Goal: Task Accomplishment & Management: Manage account settings

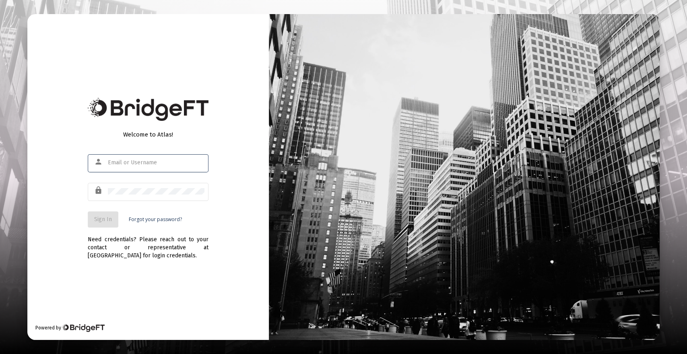
type input "[PERSON_NAME][EMAIL_ADDRESS][DOMAIN_NAME]"
click at [101, 219] on span "Sign In" at bounding box center [103, 219] width 18 height 7
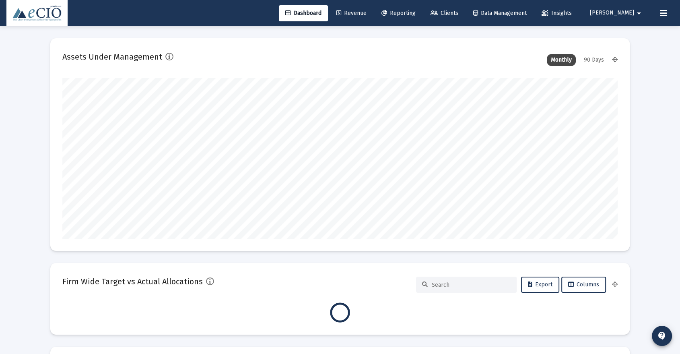
scroll to position [161, 299]
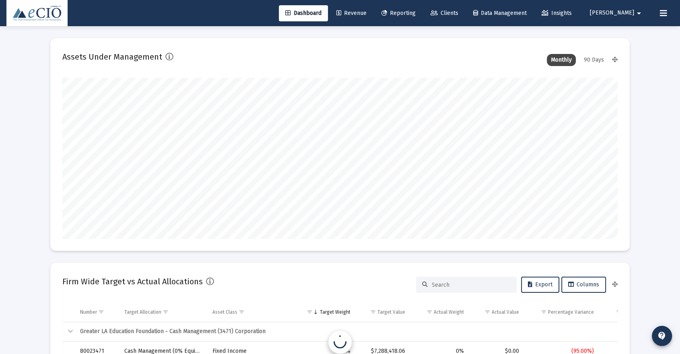
type input "[DATE]"
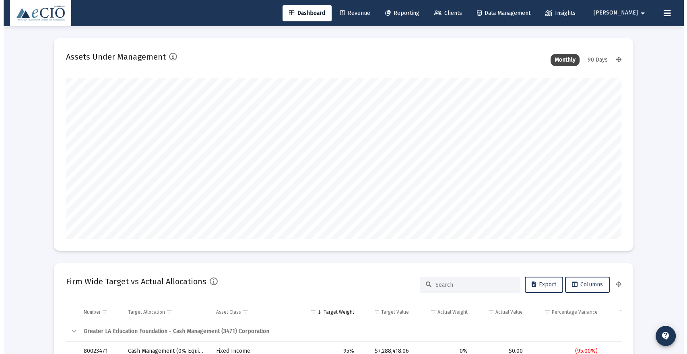
scroll to position [161, 259]
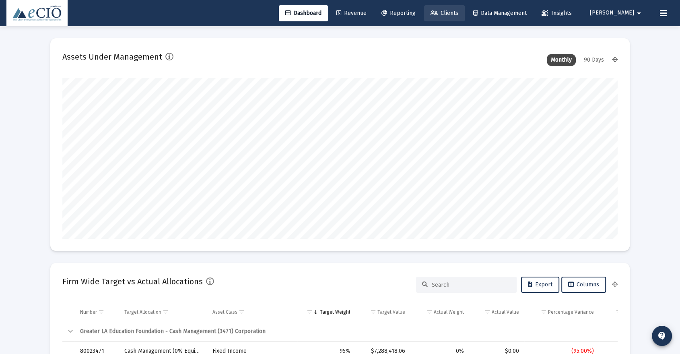
click at [458, 13] on span "Clients" at bounding box center [445, 13] width 28 height 7
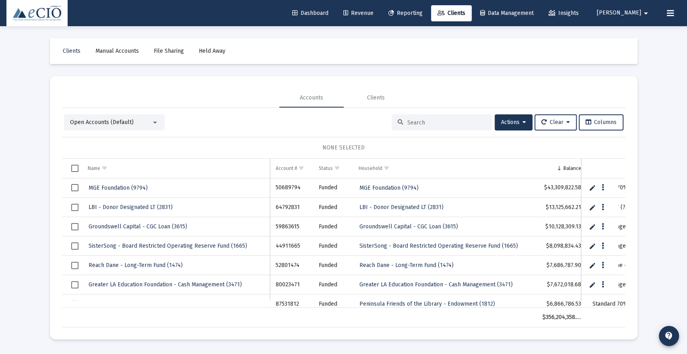
click at [410, 120] on input at bounding box center [446, 122] width 79 height 7
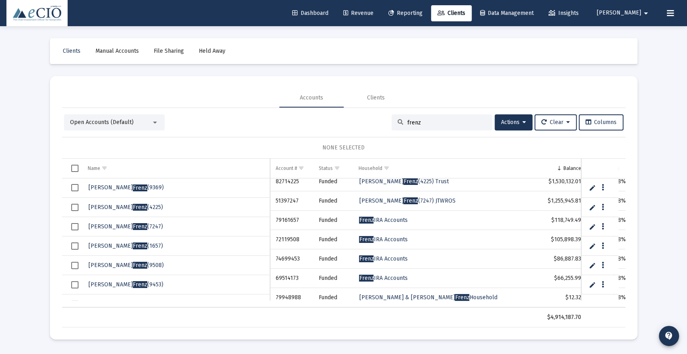
scroll to position [32, 0]
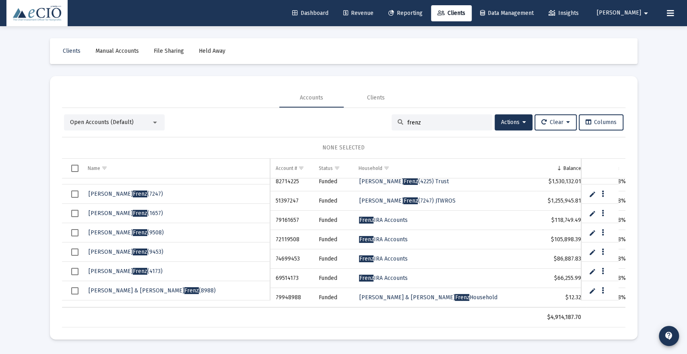
click at [129, 119] on span "Open Accounts (Default)" at bounding box center [102, 122] width 64 height 7
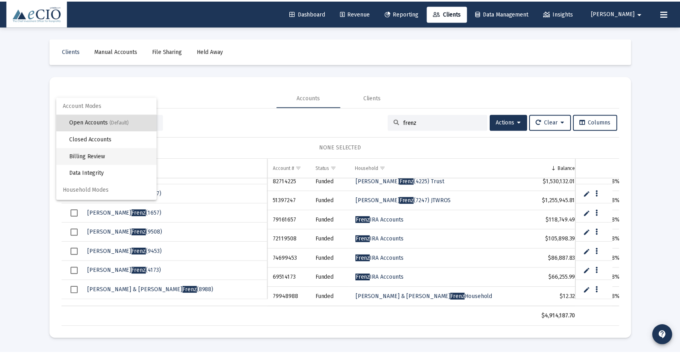
scroll to position [15, 0]
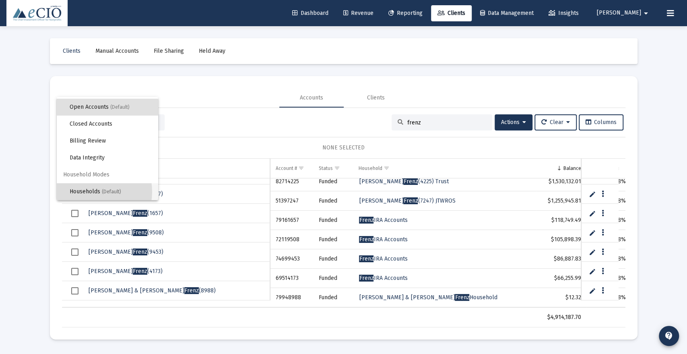
click at [90, 192] on span "Households (Default)" at bounding box center [111, 191] width 82 height 17
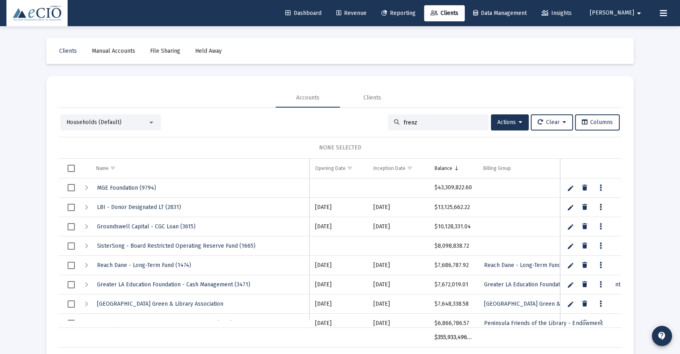
click at [435, 122] on input "frenz" at bounding box center [443, 122] width 79 height 7
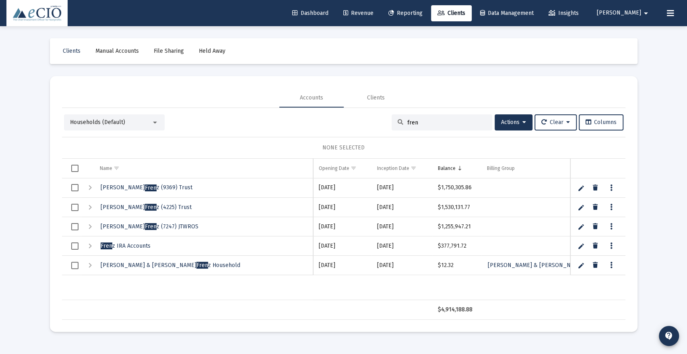
type input "fren"
click at [155, 263] on span "[PERSON_NAME] & [PERSON_NAME] Fren z Household" at bounding box center [171, 265] width 140 height 7
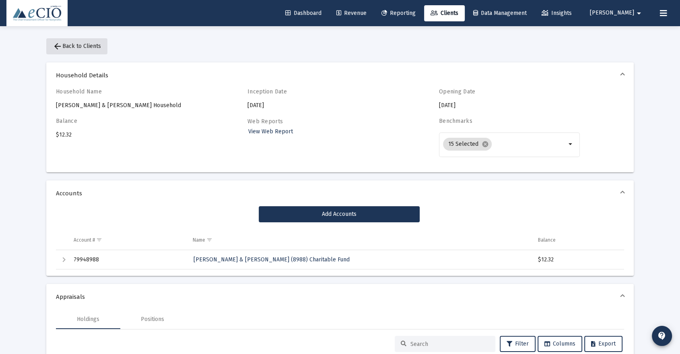
click at [81, 43] on span "arrow_back Back to Clients" at bounding box center [77, 46] width 48 height 7
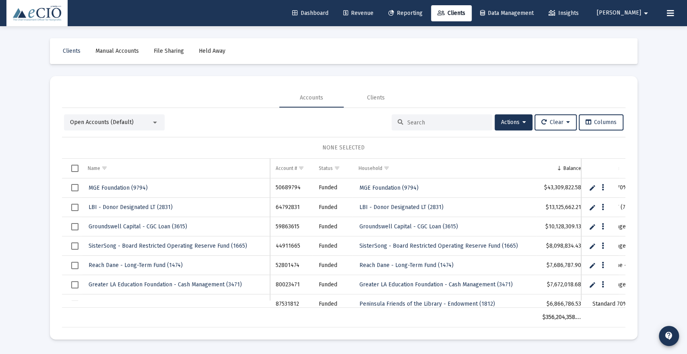
click at [409, 117] on div at bounding box center [442, 122] width 101 height 16
click at [419, 121] on input at bounding box center [446, 122] width 79 height 7
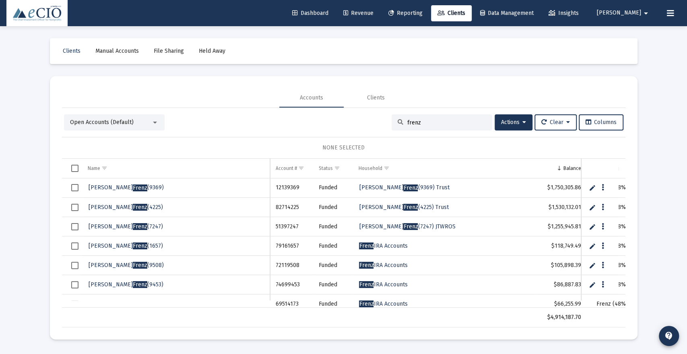
type input "frenz"
click at [133, 225] on span "Frenz" at bounding box center [140, 226] width 14 height 7
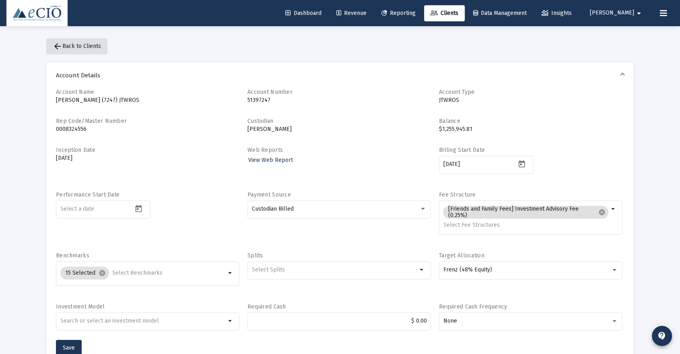
click at [89, 47] on span "arrow_back Back to Clients" at bounding box center [77, 46] width 48 height 7
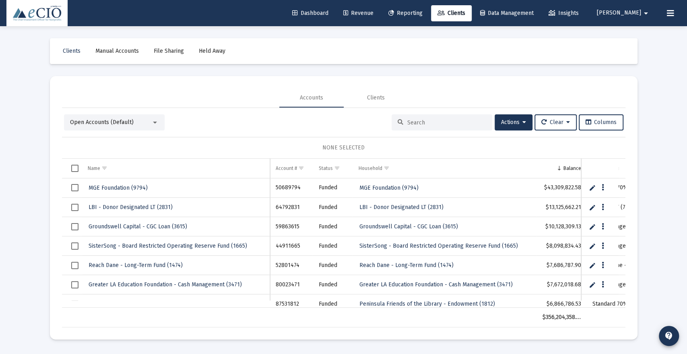
click at [429, 124] on input at bounding box center [446, 122] width 79 height 7
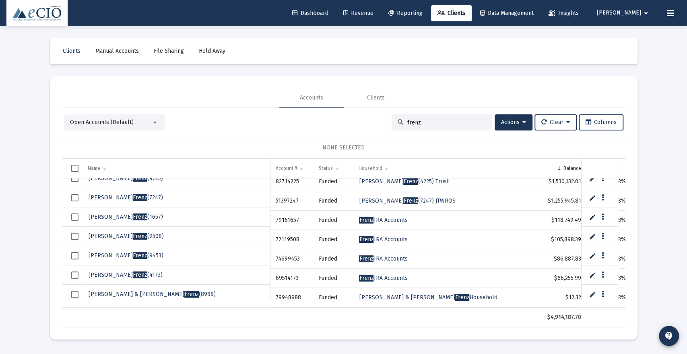
scroll to position [32, 0]
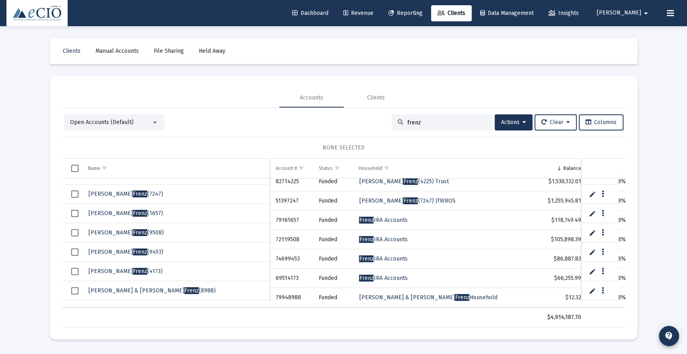
type input "frenz"
click at [133, 210] on span "Frenz" at bounding box center [140, 213] width 14 height 7
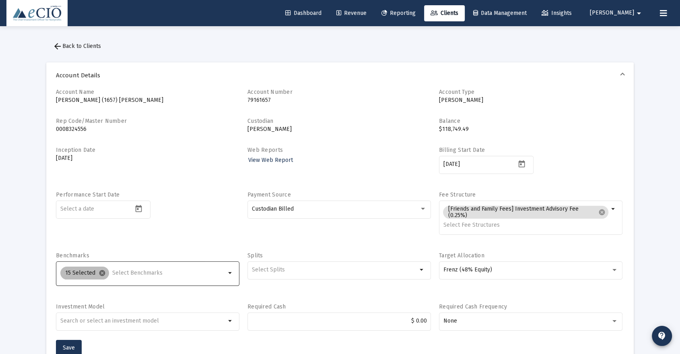
click at [101, 273] on mat-icon "cancel" at bounding box center [102, 272] width 7 height 7
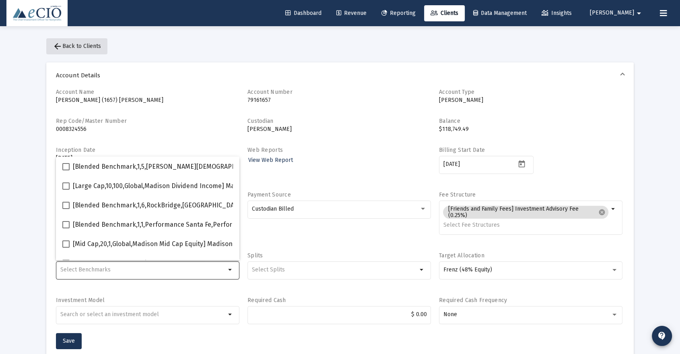
click at [87, 46] on span "arrow_back Back to Clients" at bounding box center [77, 46] width 48 height 7
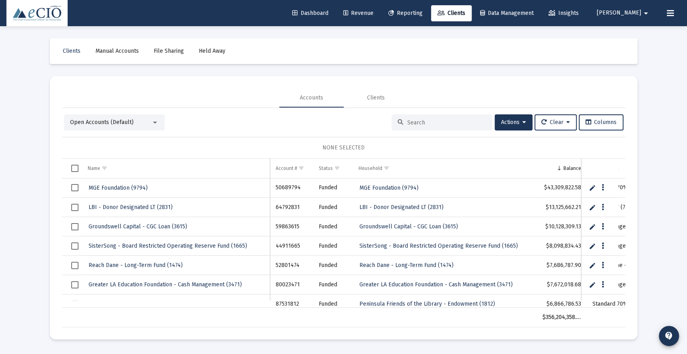
click at [420, 125] on input at bounding box center [446, 122] width 79 height 7
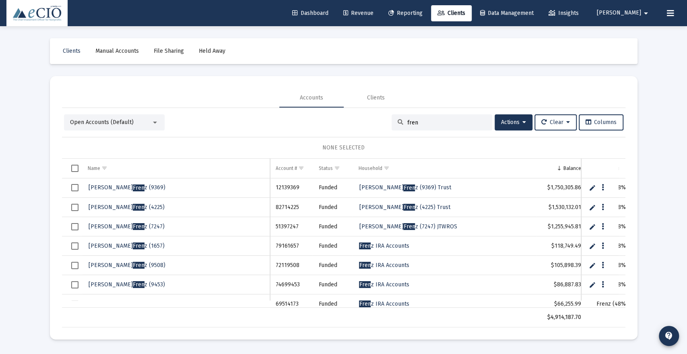
type input "fren"
click at [119, 265] on span "[PERSON_NAME] z (9508)" at bounding box center [127, 265] width 77 height 7
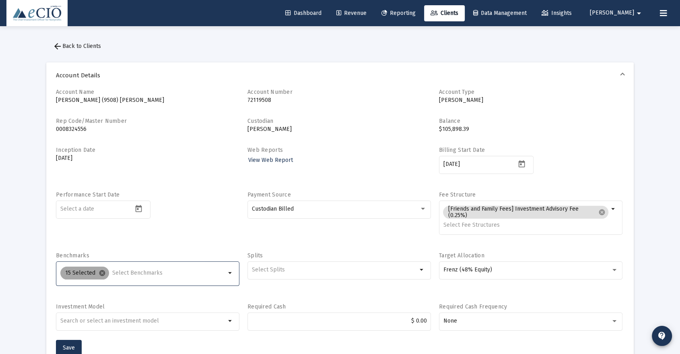
click at [100, 272] on mat-icon "cancel" at bounding box center [102, 272] width 7 height 7
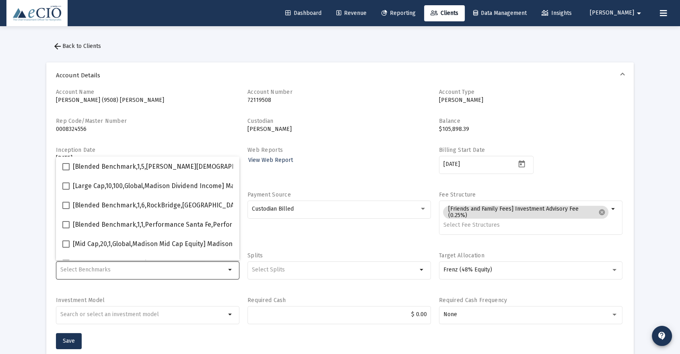
click at [219, 87] on mat-expansion-panel-header "Account Details" at bounding box center [339, 75] width 587 height 26
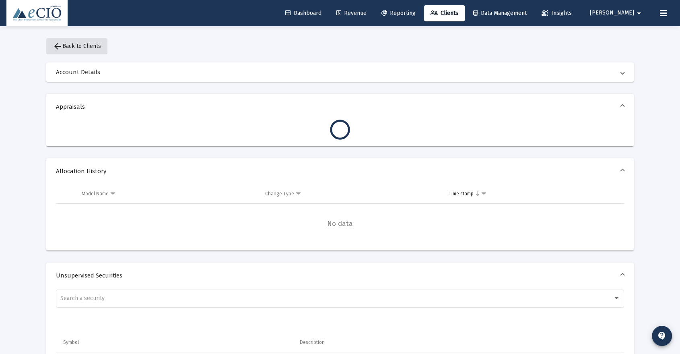
click at [93, 47] on span "arrow_back Back to Clients" at bounding box center [77, 46] width 48 height 7
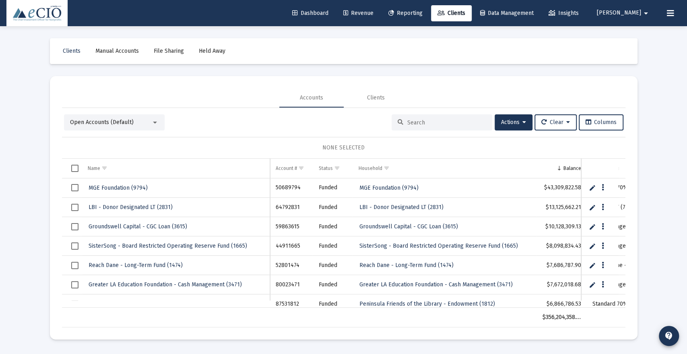
scroll to position [2, 0]
click at [422, 122] on input at bounding box center [446, 122] width 79 height 7
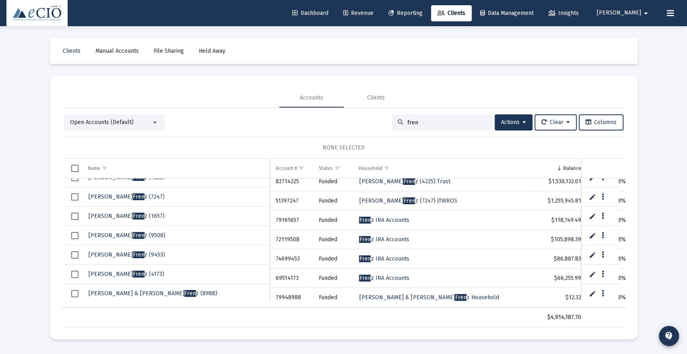
scroll to position [32, 0]
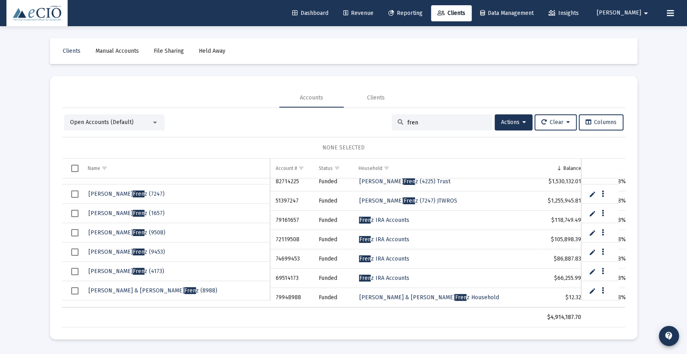
type input "fren"
click at [115, 249] on span "[PERSON_NAME] z (9453)" at bounding box center [127, 251] width 76 height 7
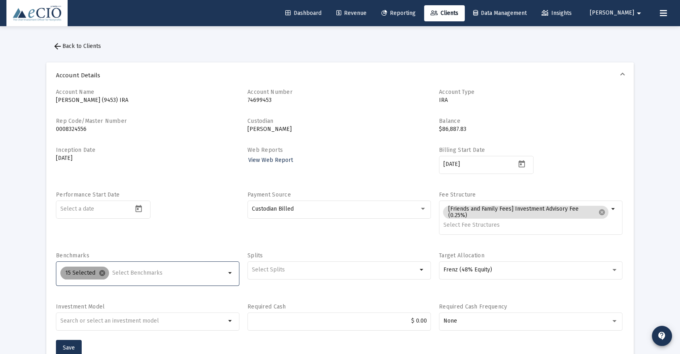
click at [100, 271] on mat-icon "cancel" at bounding box center [102, 272] width 7 height 7
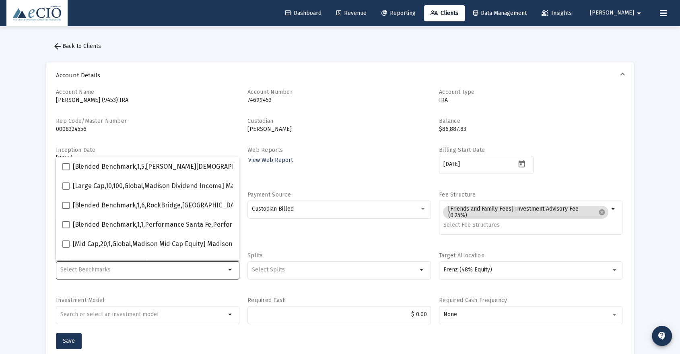
click at [152, 115] on div "Account Name [PERSON_NAME] (9453) IRA Account Number [FINANCIAL_ID] Account Typ…" at bounding box center [340, 210] width 568 height 245
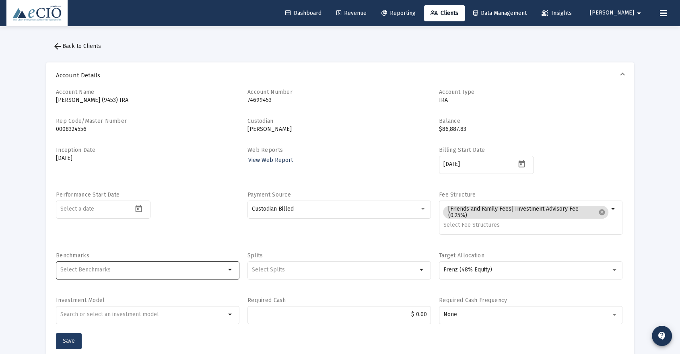
click at [70, 340] on span "Save" at bounding box center [69, 340] width 12 height 7
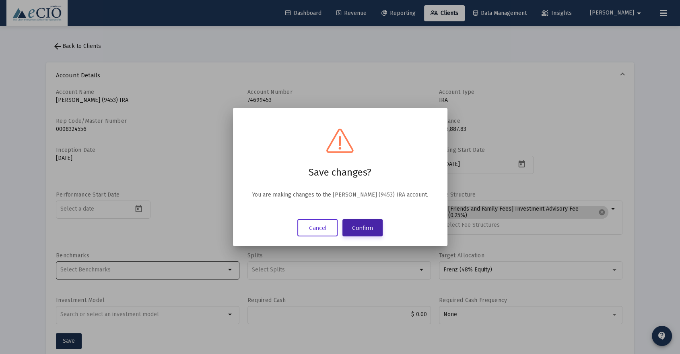
click at [371, 228] on button "Confirm" at bounding box center [362, 227] width 40 height 17
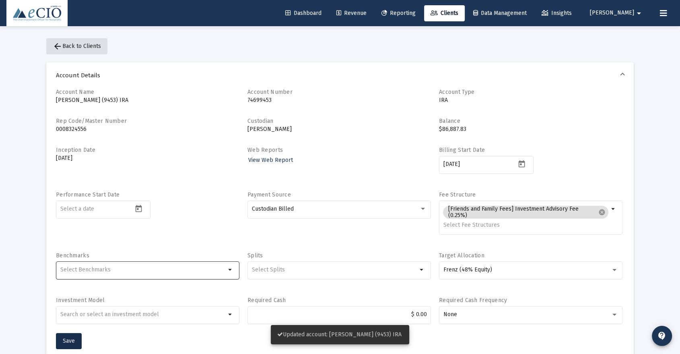
click at [84, 47] on span "arrow_back Back to Clients" at bounding box center [77, 46] width 48 height 7
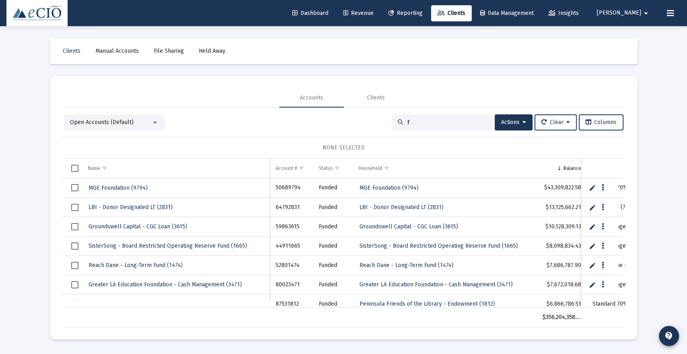
click at [420, 119] on input "f" at bounding box center [446, 122] width 79 height 7
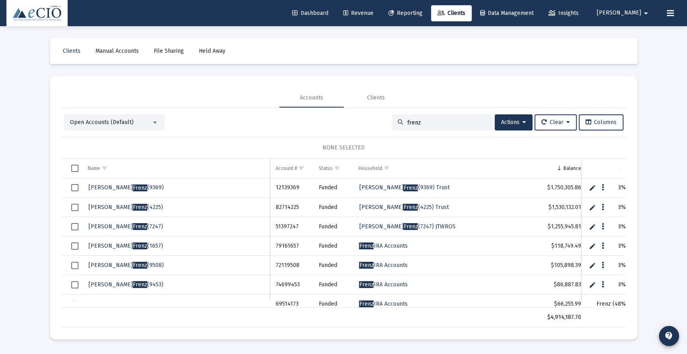
type input "frenz"
click at [126, 263] on span "[PERSON_NAME] (9508)" at bounding box center [126, 265] width 75 height 7
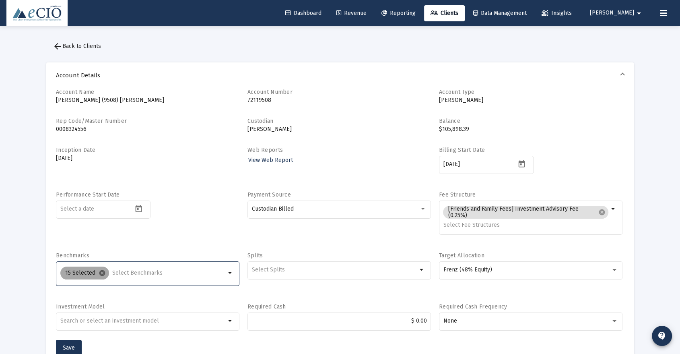
click at [100, 274] on mat-icon "cancel" at bounding box center [102, 272] width 7 height 7
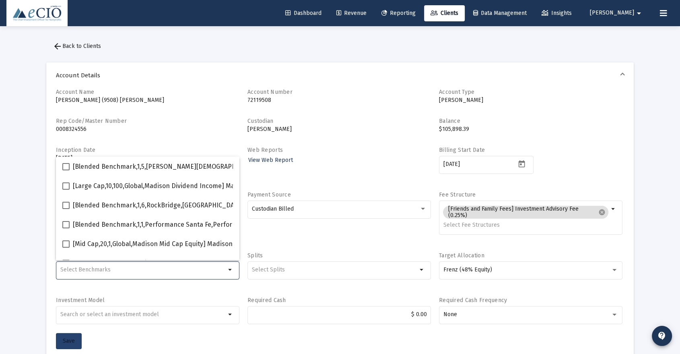
click at [67, 340] on span "Save" at bounding box center [69, 340] width 12 height 7
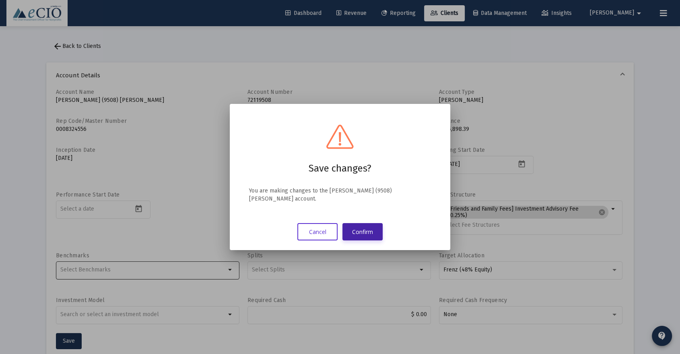
click at [361, 225] on button "Confirm" at bounding box center [362, 231] width 40 height 17
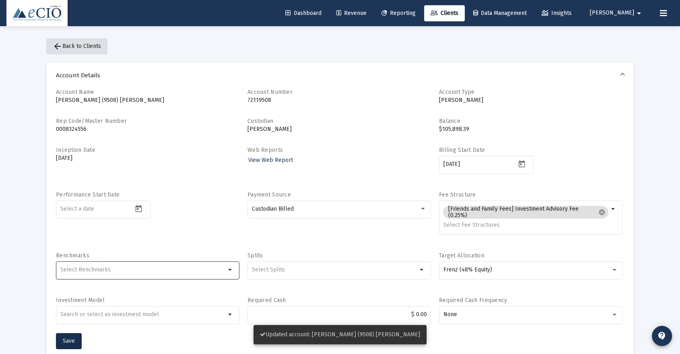
click at [70, 43] on span "arrow_back Back to Clients" at bounding box center [77, 46] width 48 height 7
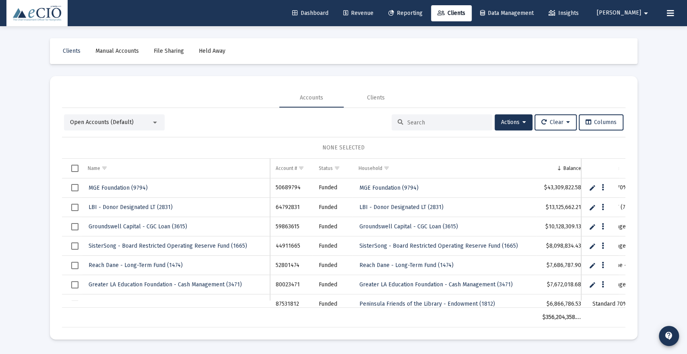
click at [417, 123] on input at bounding box center [446, 122] width 79 height 7
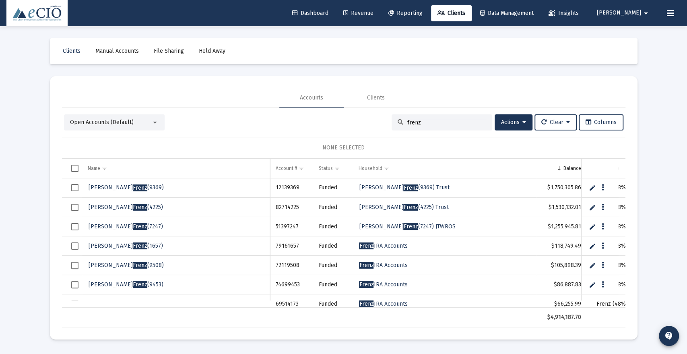
type input "frenz"
click at [133, 244] on span "Frenz" at bounding box center [140, 245] width 14 height 7
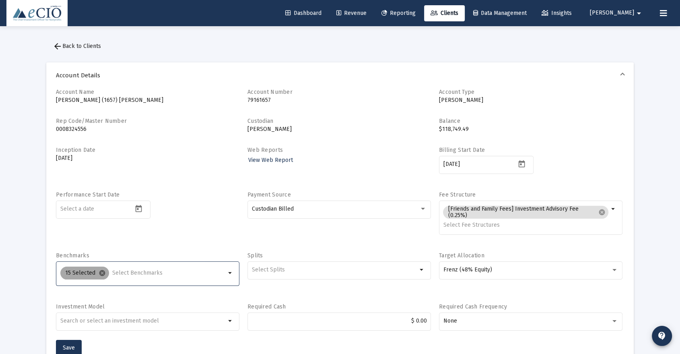
click at [100, 275] on mat-icon "cancel" at bounding box center [102, 272] width 7 height 7
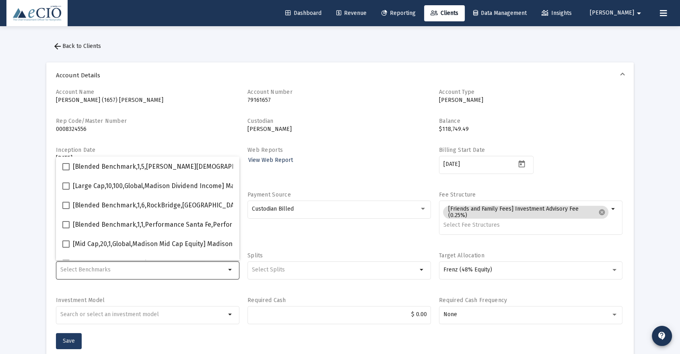
click at [70, 335] on button "Save" at bounding box center [69, 341] width 26 height 16
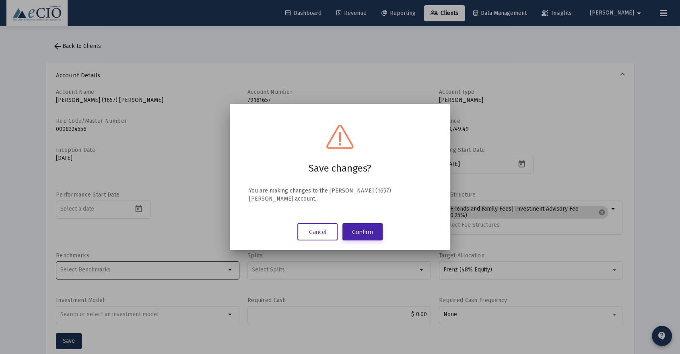
click at [364, 228] on button "Confirm" at bounding box center [362, 231] width 40 height 17
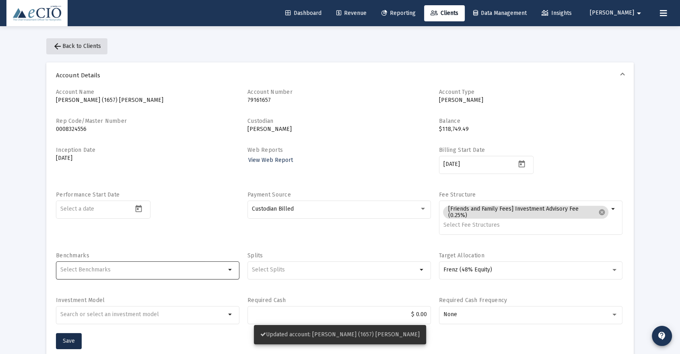
click at [63, 44] on span "arrow_back Back to Clients" at bounding box center [77, 46] width 48 height 7
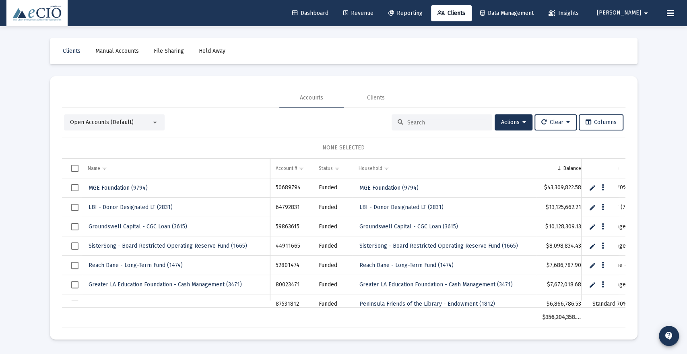
click at [443, 126] on div at bounding box center [442, 122] width 101 height 16
click at [439, 122] on input at bounding box center [446, 122] width 79 height 7
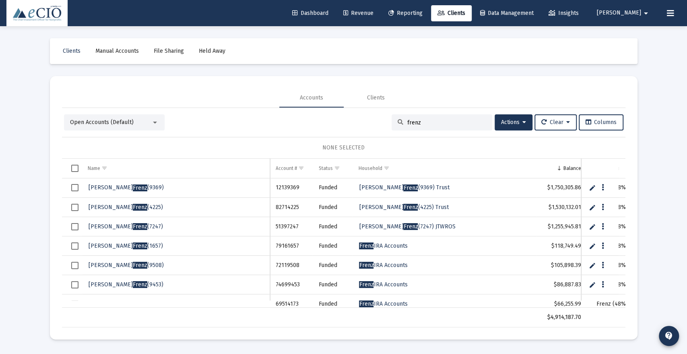
type input "frenz"
click at [103, 283] on span "[PERSON_NAME] (9453)" at bounding box center [126, 284] width 75 height 7
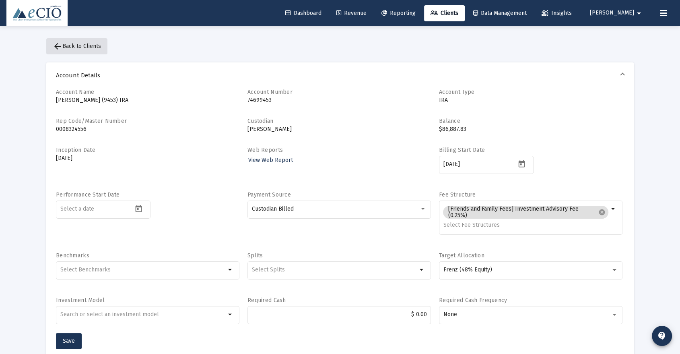
click at [73, 49] on span "arrow_back Back to Clients" at bounding box center [77, 46] width 48 height 7
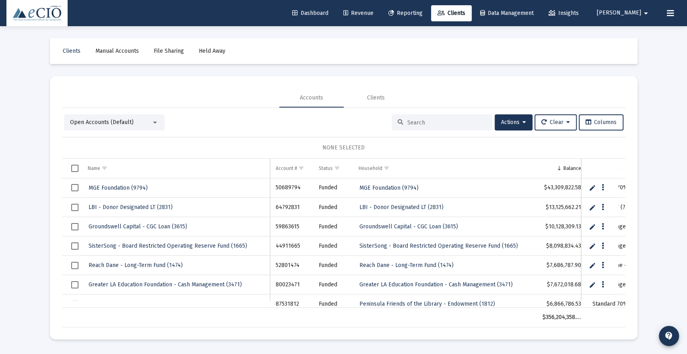
click at [429, 122] on input at bounding box center [446, 122] width 79 height 7
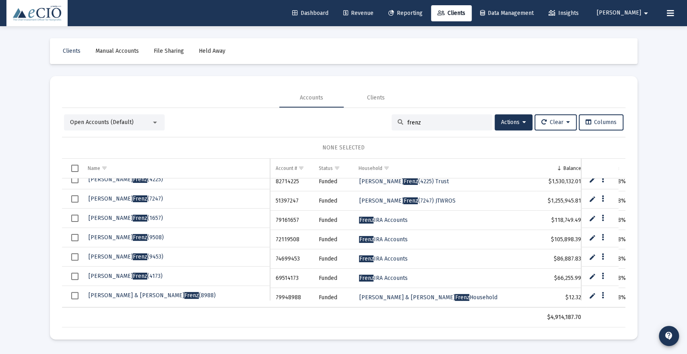
scroll to position [28, 0]
type input "frenz"
click at [122, 272] on span "[PERSON_NAME] (4173)" at bounding box center [126, 275] width 74 height 7
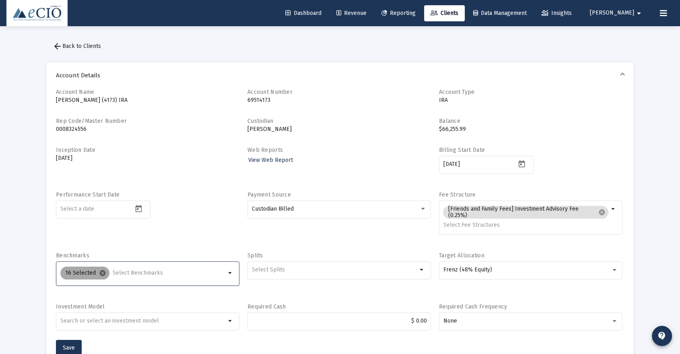
click at [100, 271] on mat-icon "cancel" at bounding box center [102, 272] width 7 height 7
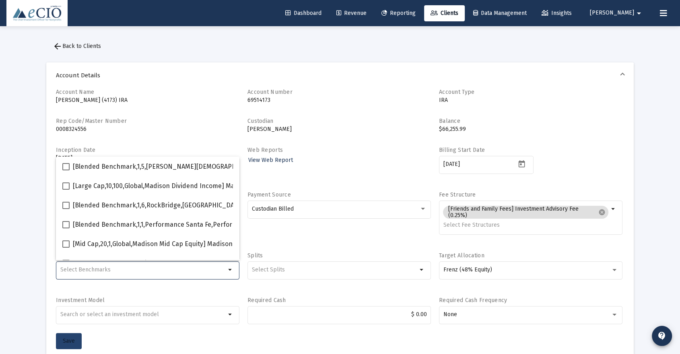
click at [64, 334] on button "Save" at bounding box center [69, 341] width 26 height 16
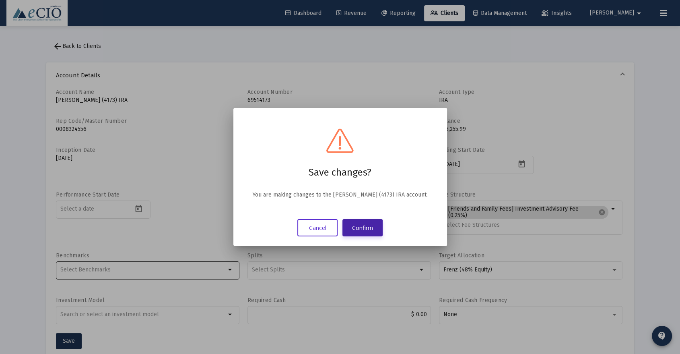
click at [364, 225] on button "Confirm" at bounding box center [362, 227] width 40 height 17
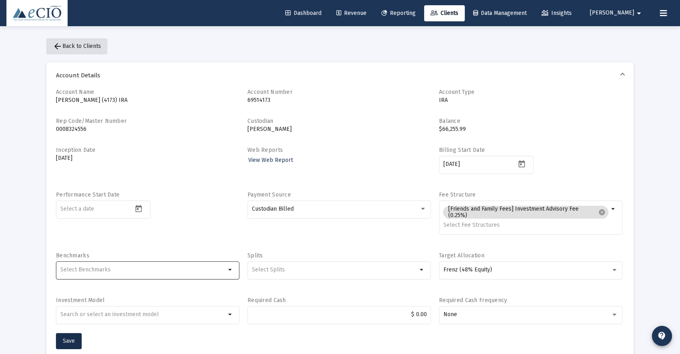
click at [81, 44] on span "arrow_back Back to Clients" at bounding box center [77, 46] width 48 height 7
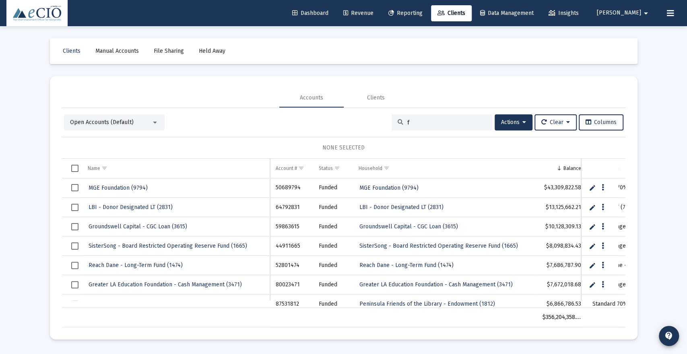
click at [439, 124] on input "f" at bounding box center [446, 122] width 79 height 7
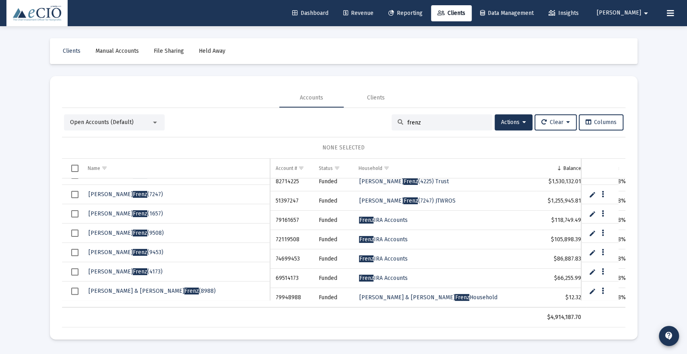
scroll to position [32, 0]
click at [120, 120] on span "Open Accounts (Default)" at bounding box center [102, 122] width 64 height 7
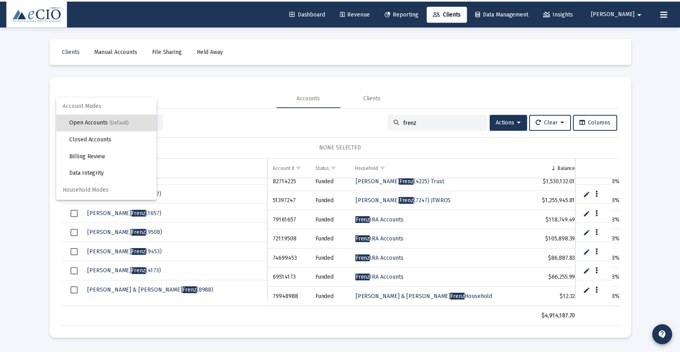
scroll to position [15, 0]
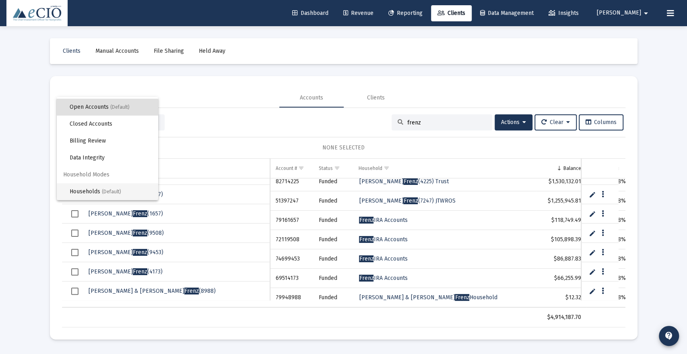
click at [88, 191] on span "Households (Default)" at bounding box center [111, 191] width 82 height 17
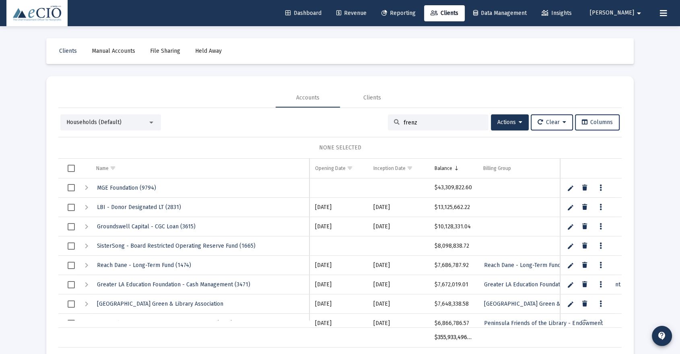
click at [426, 121] on input "frenz" at bounding box center [443, 122] width 79 height 7
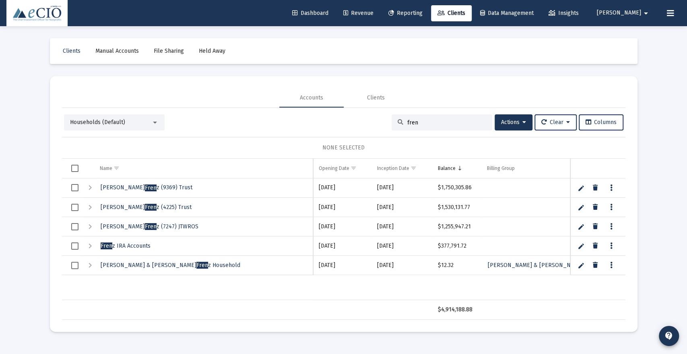
type input "fren"
click at [130, 244] on span "Fren z IRA Accounts" at bounding box center [126, 245] width 50 height 7
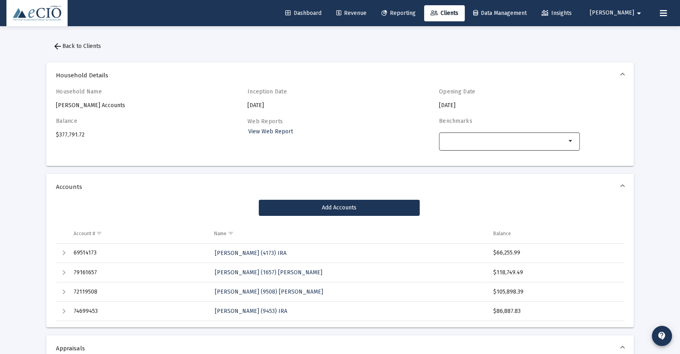
click at [492, 138] on input "Selection" at bounding box center [504, 141] width 123 height 6
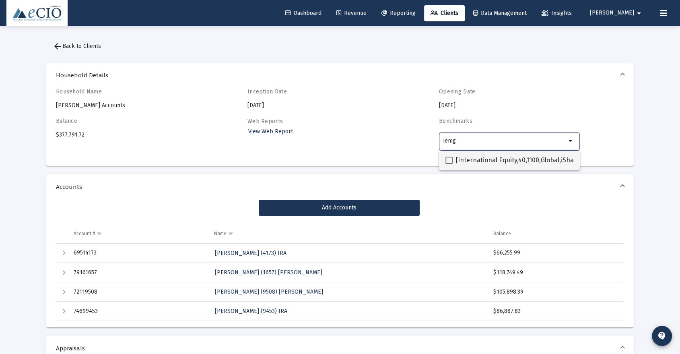
type input "iemg"
click at [447, 159] on span at bounding box center [448, 160] width 7 height 7
click at [449, 164] on input "[International Equity,40,1100,Global,iShares Core MSCI Emerging Markets ETF] iS…" at bounding box center [449, 164] width 0 height 0
checkbox input "true"
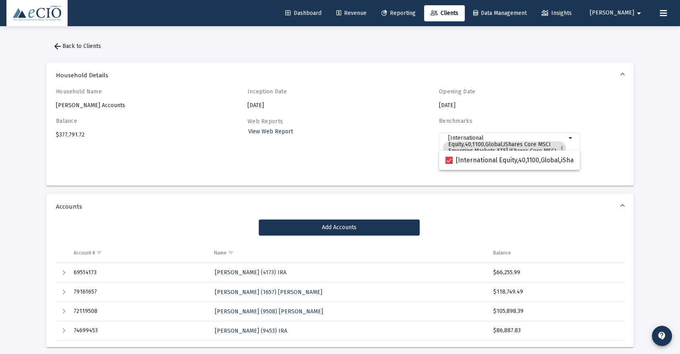
click at [520, 106] on div "Opening Date [DATE]" at bounding box center [509, 98] width 141 height 21
click at [489, 164] on div "[International Equity,40,1100,Global,iShares Core MSCI Emerging Markets ETF] iS…" at bounding box center [504, 153] width 126 height 26
click at [460, 162] on input "iemg" at bounding box center [504, 160] width 123 height 6
type input "i"
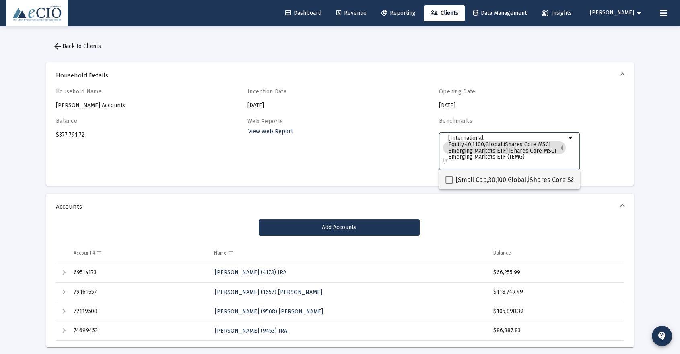
type input "ijr"
click at [448, 178] on span at bounding box center [448, 179] width 7 height 7
click at [449, 183] on input "[Small Cap,30,100,Global,iShares Core S&P Small-Cap ETF] iShares Core S&P Small…" at bounding box center [449, 183] width 0 height 0
checkbox input "true"
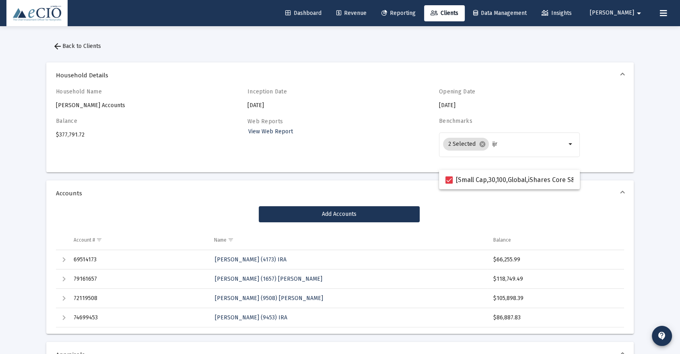
click at [400, 147] on div "Household Name [PERSON_NAME] Accounts Inception Date [DATE] Opening Date [DATE]…" at bounding box center [340, 127] width 568 height 78
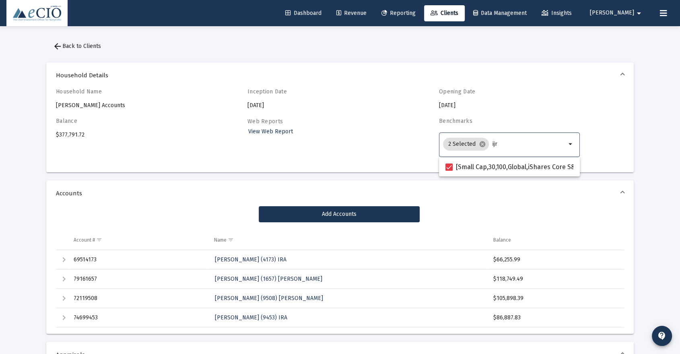
click at [501, 144] on input "ijr" at bounding box center [529, 144] width 74 height 6
type input "i"
type input "schf"
click at [447, 167] on span at bounding box center [448, 166] width 7 height 7
click at [449, 171] on input "[International Equity,40,400,Global,[PERSON_NAME] International Equity ETF™] [P…" at bounding box center [449, 171] width 0 height 0
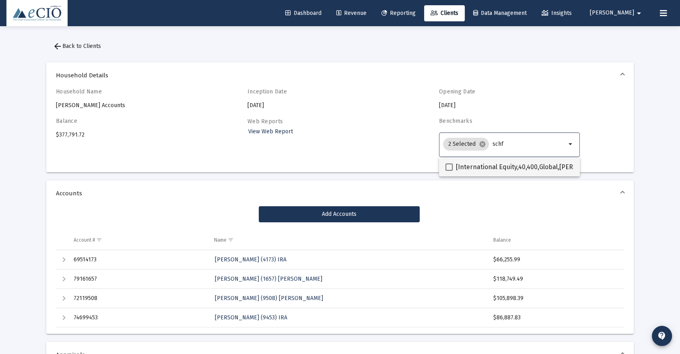
checkbox input "true"
click at [507, 148] on div "3 Selected cancel schf" at bounding box center [504, 144] width 126 height 16
click at [508, 143] on input "schf" at bounding box center [529, 144] width 74 height 6
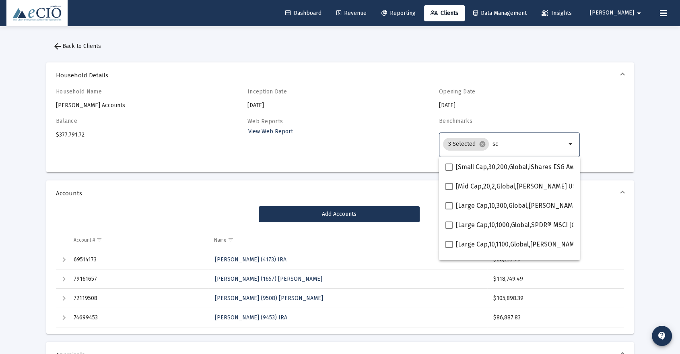
type input "s"
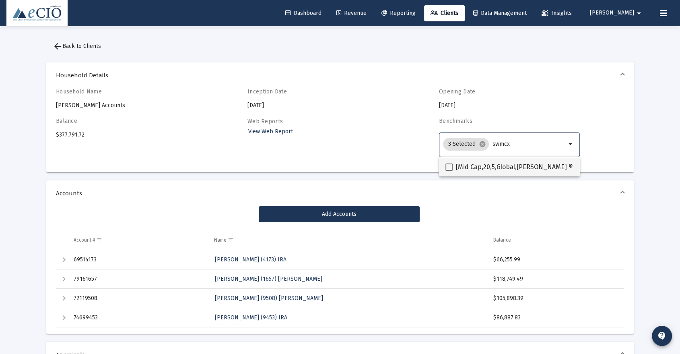
type input "swmcx"
click at [499, 167] on span "[Mid Cap,20,5,Global,[PERSON_NAME] ® US Mid-Cap Index] [PERSON_NAME] US Mid-Cap…" at bounding box center [608, 167] width 305 height 10
click at [449, 171] on input "[Mid Cap,20,5,Global,[PERSON_NAME] ® US Mid-Cap Index] [PERSON_NAME] US Mid-Cap…" at bounding box center [449, 171] width 0 height 0
checkbox input "true"
click at [509, 146] on input "swmcx" at bounding box center [529, 144] width 73 height 6
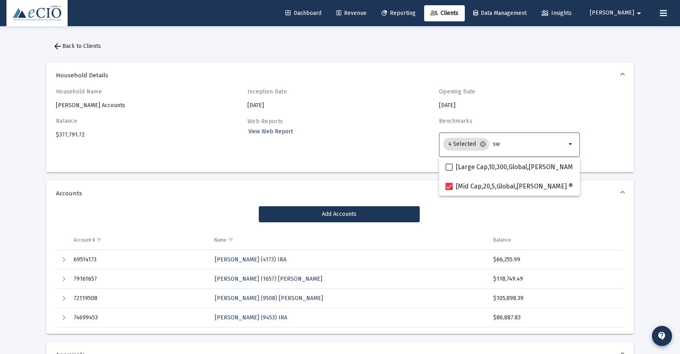
type input "s"
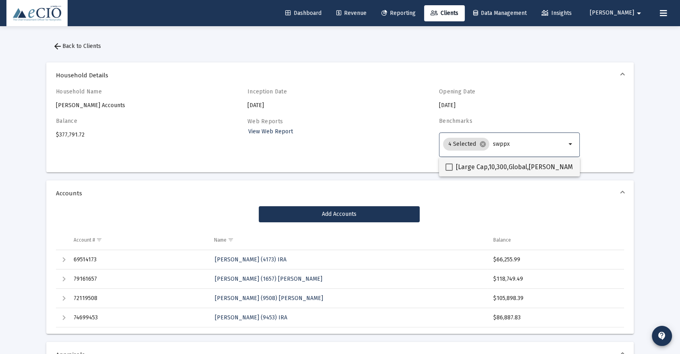
type input "swppx"
click at [508, 162] on span "[Large Cap,10,300,Global,[PERSON_NAME]® S&P 500 Index] [PERSON_NAME] S&P 500 In…" at bounding box center [604, 167] width 297 height 10
click at [449, 171] on input "[Large Cap,10,300,Global,[PERSON_NAME]® S&P 500 Index] [PERSON_NAME] S&P 500 In…" at bounding box center [449, 171] width 0 height 0
checkbox input "true"
click at [510, 146] on input "swppx" at bounding box center [529, 144] width 74 height 6
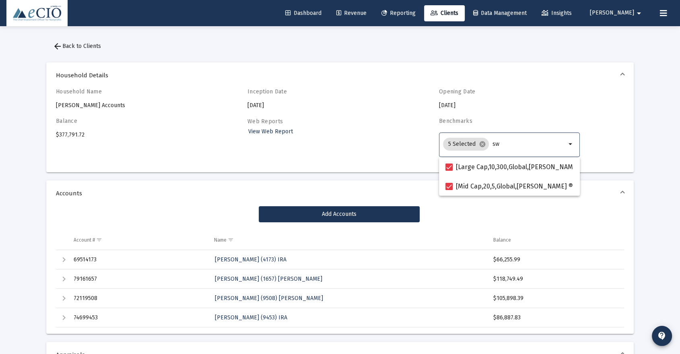
type input "s"
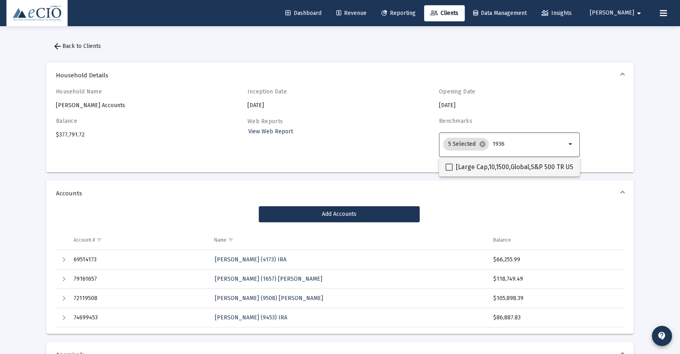
type input "1936"
click at [447, 167] on span at bounding box center [448, 166] width 7 height 7
click at [449, 171] on input "[Large Cap,10,1500,Global,S&P 500 TR USD(1936)] S&P 500 Index" at bounding box center [449, 171] width 0 height 0
checkbox input "true"
click at [505, 142] on input "1936" at bounding box center [529, 144] width 73 height 6
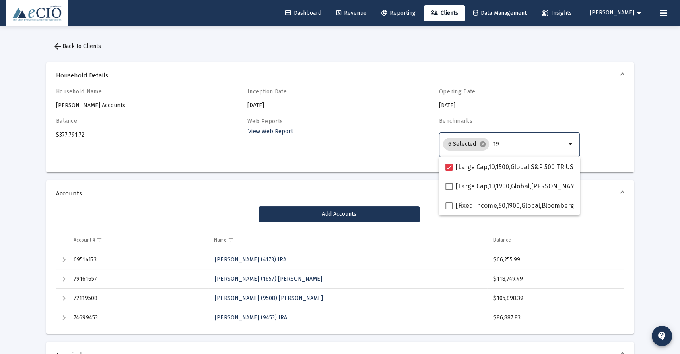
type input "1"
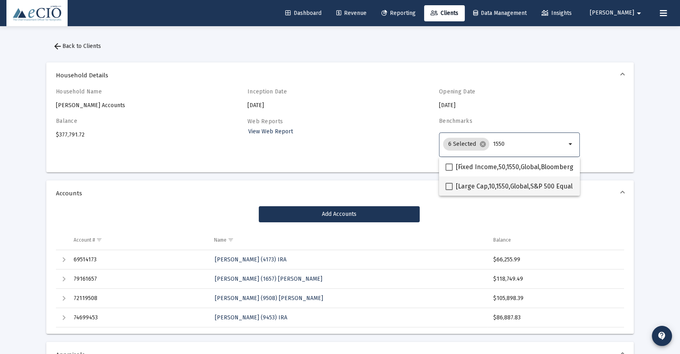
type input "1550"
click at [449, 186] on span at bounding box center [448, 186] width 7 height 7
click at [449, 190] on input "[Large Cap,10,1550,Global,S&P 500 Equal Weighted TR USD] S&P 500 Equal Weighted…" at bounding box center [449, 190] width 0 height 0
checkbox input "true"
click at [507, 142] on input "1550" at bounding box center [529, 144] width 74 height 6
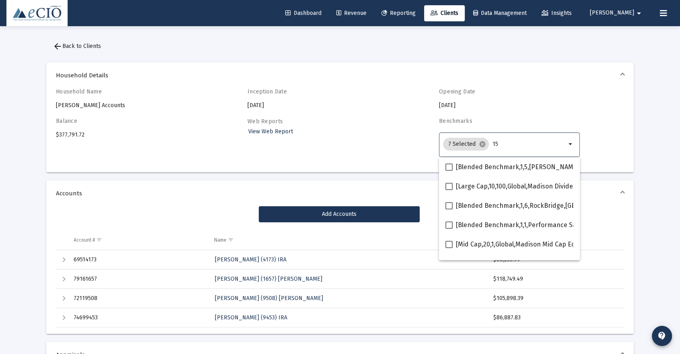
type input "1"
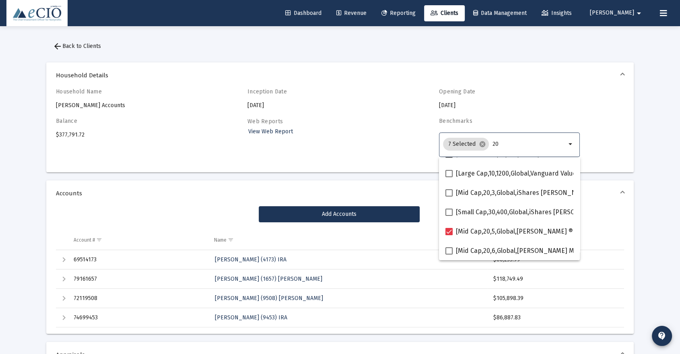
scroll to position [137, 0]
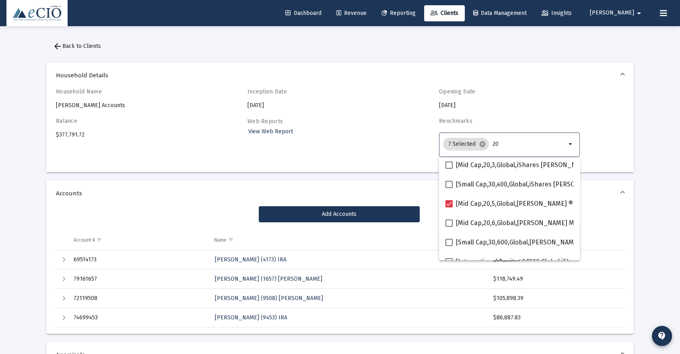
type input "20"
click at [510, 215] on mat-checkbox "[Mid Cap,20,6,Global,[PERSON_NAME] Mid Cap TR USD] [PERSON_NAME] Mid Cap Index" at bounding box center [579, 222] width 268 height 19
click at [493, 222] on span "[Mid Cap,20,6,Global,[PERSON_NAME] Mid Cap TR USD] [PERSON_NAME] Mid Cap Index" at bounding box center [585, 223] width 258 height 10
click at [449, 227] on input "[Mid Cap,20,6,Global,[PERSON_NAME] Mid Cap TR USD] [PERSON_NAME] Mid Cap Index" at bounding box center [449, 227] width 0 height 0
checkbox input "true"
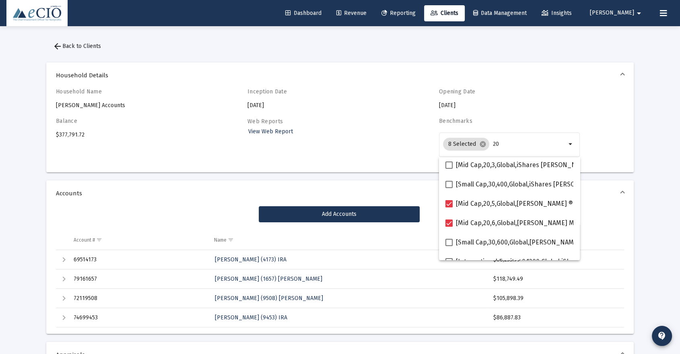
click at [528, 106] on div "Opening Date [DATE]" at bounding box center [509, 98] width 141 height 21
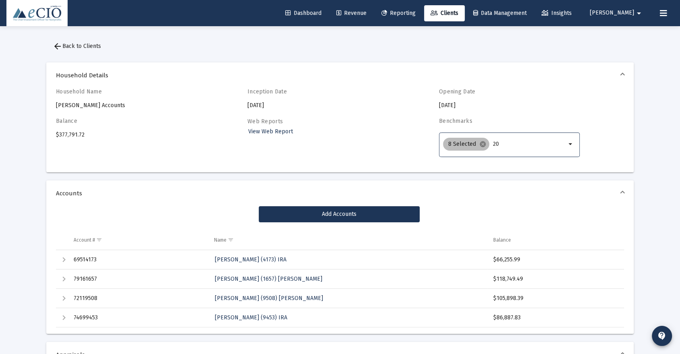
click at [507, 148] on div "8 Selected cancel 20" at bounding box center [504, 144] width 126 height 16
click at [507, 139] on div "8 Selected cancel 20" at bounding box center [504, 144] width 126 height 16
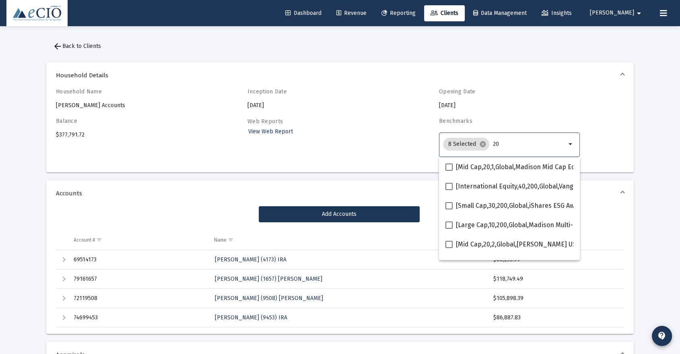
click at [502, 142] on input "20" at bounding box center [529, 144] width 73 height 6
type input "2"
type input "600"
click at [483, 168] on span "[Large Cap,10,600,Global,Vanguard Dividend Appreciation ETF] Vanguard Dividend …" at bounding box center [611, 167] width 310 height 10
click at [449, 171] on input "[Large Cap,10,600,Global,Vanguard Dividend Appreciation ETF] Vanguard Dividend …" at bounding box center [449, 171] width 0 height 0
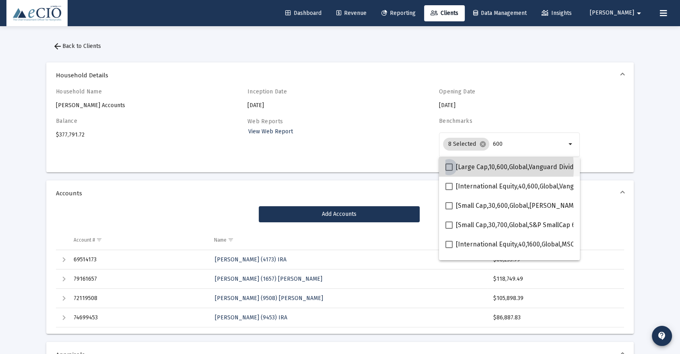
checkbox input "true"
click at [501, 142] on input "600" at bounding box center [529, 144] width 73 height 6
type input "6"
type input "1"
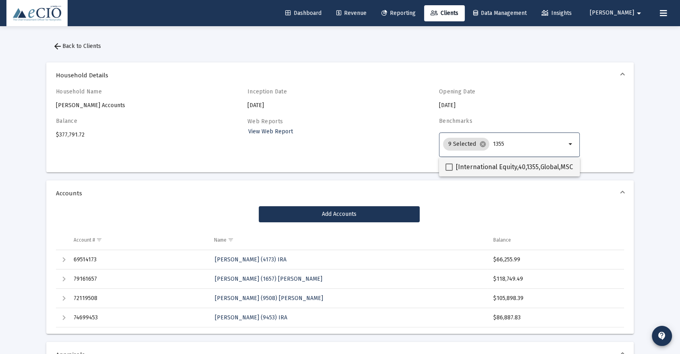
type input "1355"
click at [505, 170] on span "[International Equity,40,1355,Global,MSCI EAFE NR USD] MSCI EAFE Index" at bounding box center [562, 167] width 212 height 10
click at [449, 171] on input "[International Equity,40,1355,Global,MSCI EAFE NR USD] MSCI EAFE Index" at bounding box center [449, 171] width 0 height 0
checkbox input "true"
click at [511, 143] on input "1355" at bounding box center [530, 144] width 70 height 6
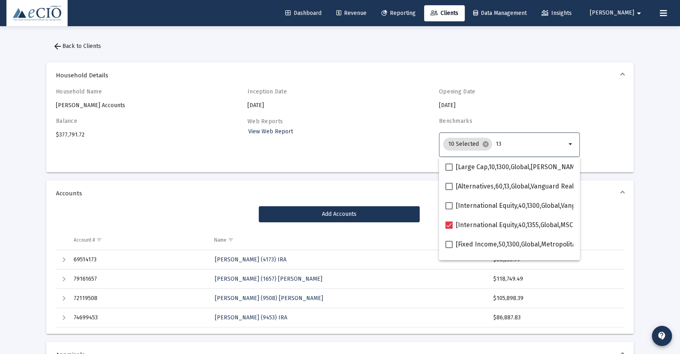
type input "1"
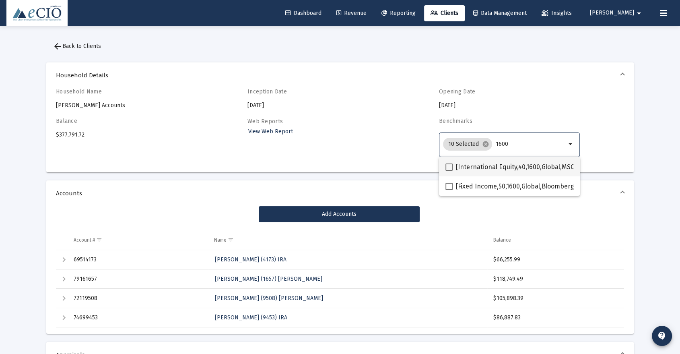
type input "1600"
click at [501, 171] on span "[International Equity,40,1600,Global,MSCI EM NR USD] MSCI EM Index" at bounding box center [557, 167] width 202 height 10
click at [449, 171] on input "[International Equity,40,1600,Global,MSCI EM NR USD] MSCI EM Index" at bounding box center [449, 171] width 0 height 0
checkbox input "true"
click at [527, 101] on div "Opening Date [DATE]" at bounding box center [509, 98] width 141 height 21
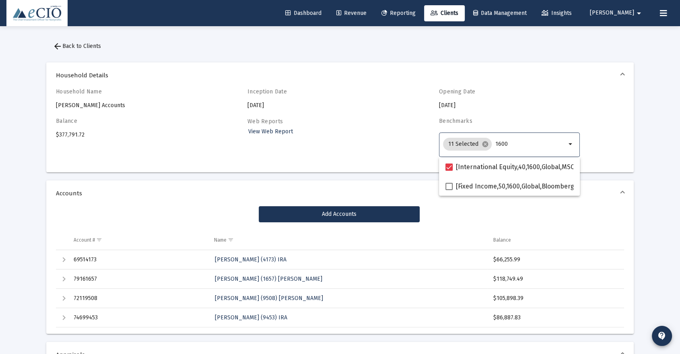
click at [517, 142] on input "1600" at bounding box center [530, 144] width 71 height 6
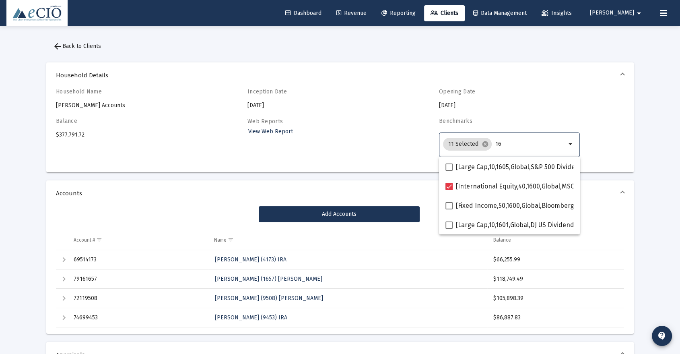
type input "1"
click at [319, 115] on div "Household Name [PERSON_NAME] Accounts Inception Date [DATE] Opening Date [DATE]…" at bounding box center [340, 127] width 568 height 78
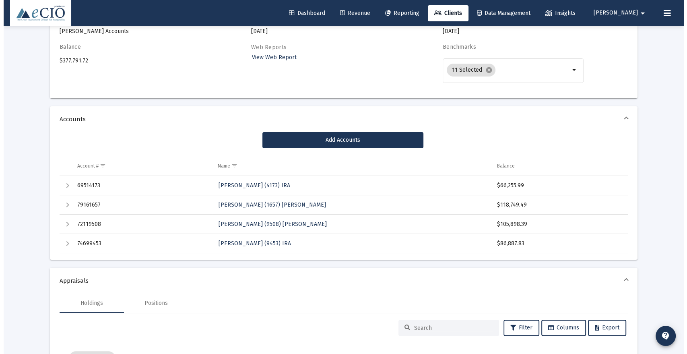
scroll to position [0, 0]
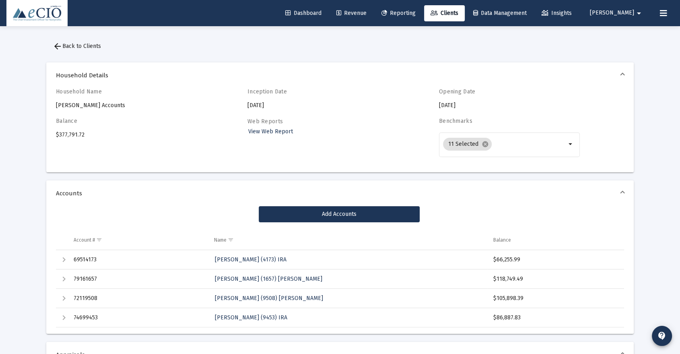
click at [332, 115] on div "Household Name [PERSON_NAME] Accounts Inception Date [DATE] Opening Date [DATE]…" at bounding box center [340, 127] width 568 height 78
click at [87, 46] on span "arrow_back Back to Clients" at bounding box center [77, 46] width 48 height 7
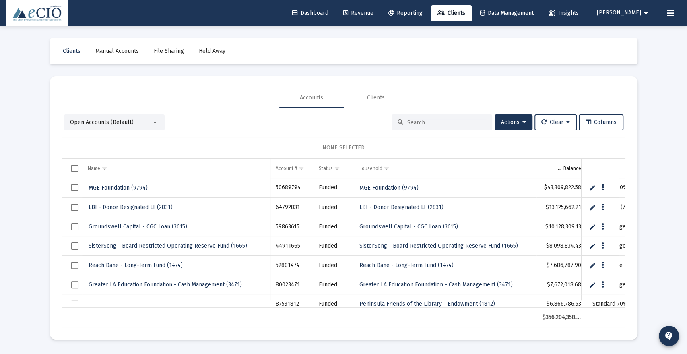
click at [134, 130] on div "Open Accounts (Default) Actions Clear Columns NONE SELECTED Name Name Account #…" at bounding box center [343, 220] width 563 height 213
click at [135, 122] on div "Open Accounts (Default)" at bounding box center [110, 122] width 81 height 8
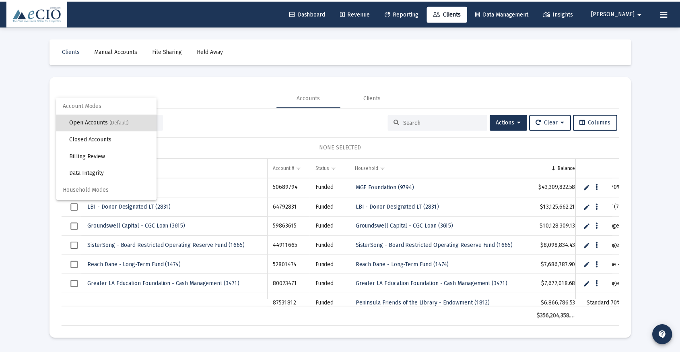
scroll to position [15, 0]
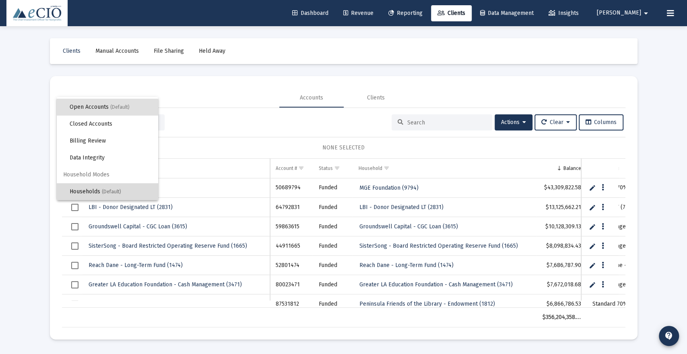
click at [116, 190] on span "(Default)" at bounding box center [111, 192] width 19 height 6
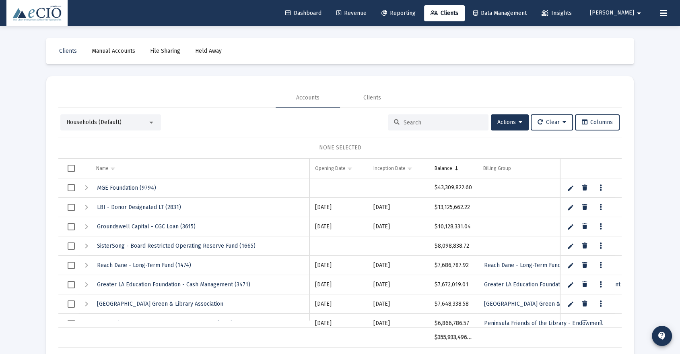
click at [415, 121] on input at bounding box center [443, 122] width 79 height 7
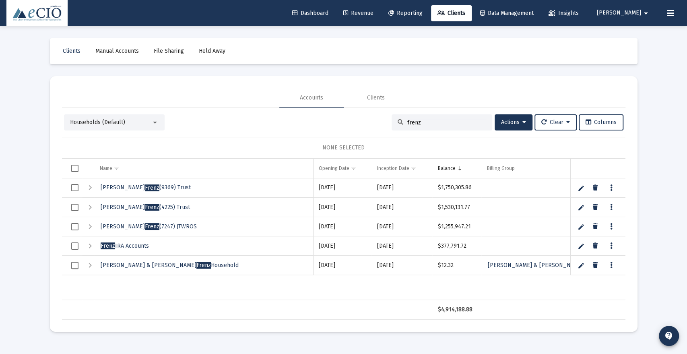
type input "frenz"
click at [136, 244] on span "[PERSON_NAME] Accounts" at bounding box center [125, 245] width 48 height 7
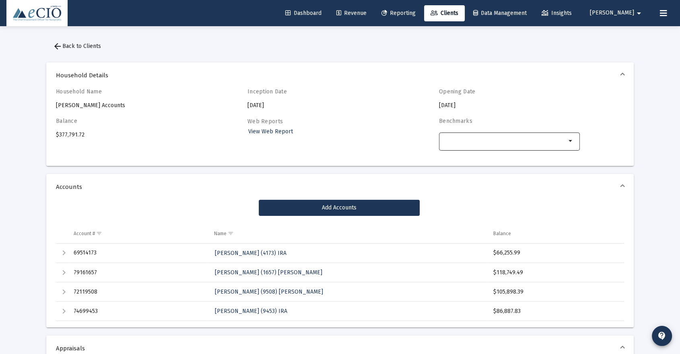
click at [500, 134] on div at bounding box center [504, 141] width 123 height 20
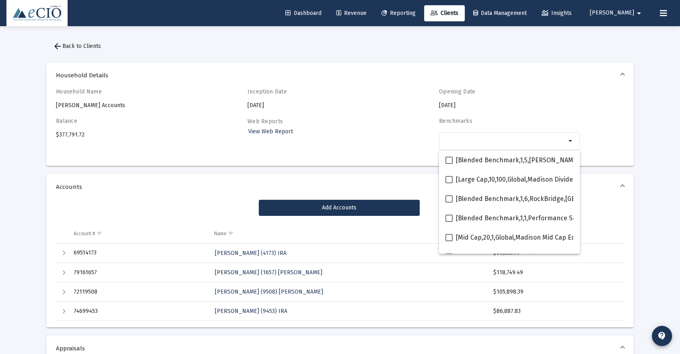
click at [520, 95] on div "Opening Date [DATE]" at bounding box center [509, 98] width 141 height 21
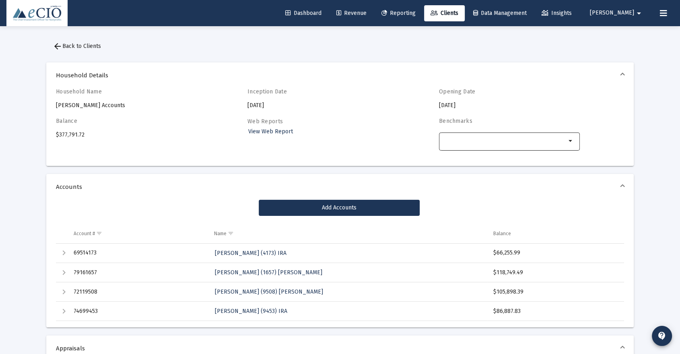
click at [477, 139] on input "Selection" at bounding box center [504, 141] width 123 height 6
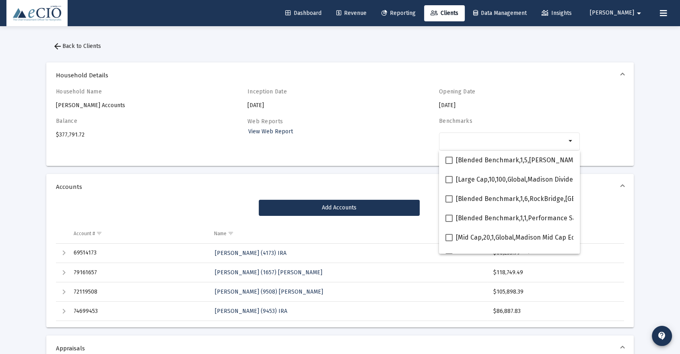
click at [482, 94] on h4 "Opening Date" at bounding box center [509, 91] width 141 height 7
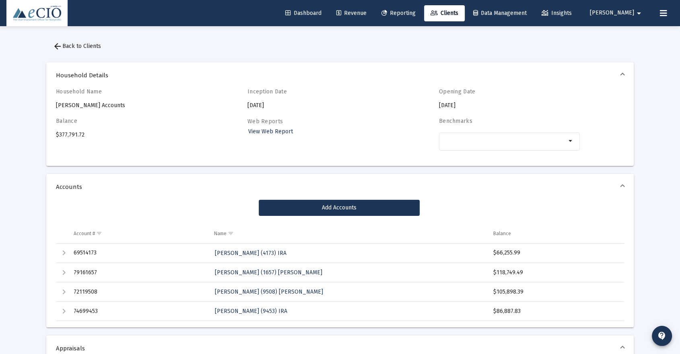
click at [66, 253] on div "Expand" at bounding box center [64, 253] width 10 height 10
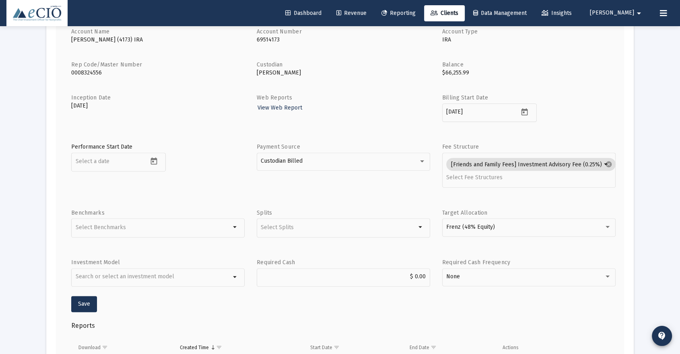
scroll to position [264, 0]
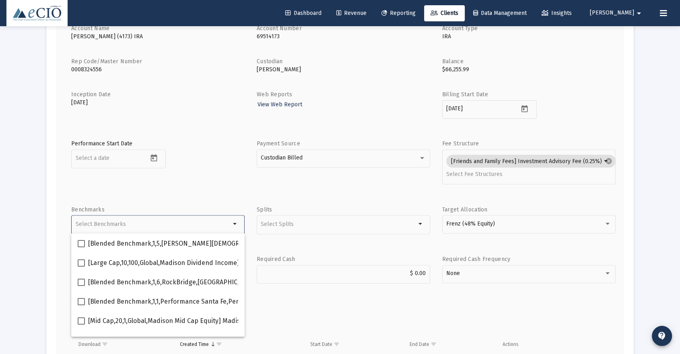
drag, startPoint x: 97, startPoint y: 218, endPoint x: 97, endPoint y: 225, distance: 6.9
click at [97, 225] on div "Selection" at bounding box center [153, 224] width 159 height 10
click at [97, 225] on input "Selection" at bounding box center [153, 224] width 155 height 7
click at [109, 185] on div "Performance Start Date" at bounding box center [157, 167] width 173 height 54
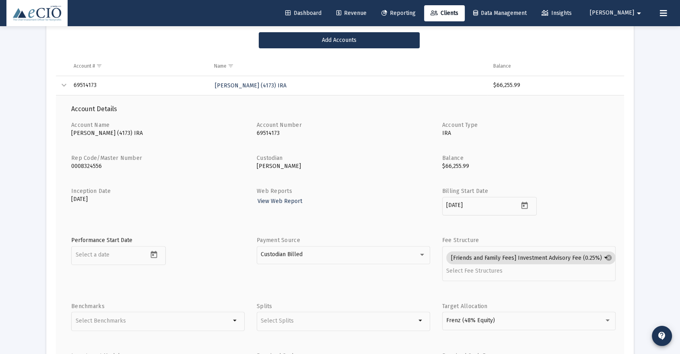
scroll to position [167, 0]
click at [66, 85] on div "Collapse" at bounding box center [64, 85] width 10 height 10
